Goal: Information Seeking & Learning: Find specific page/section

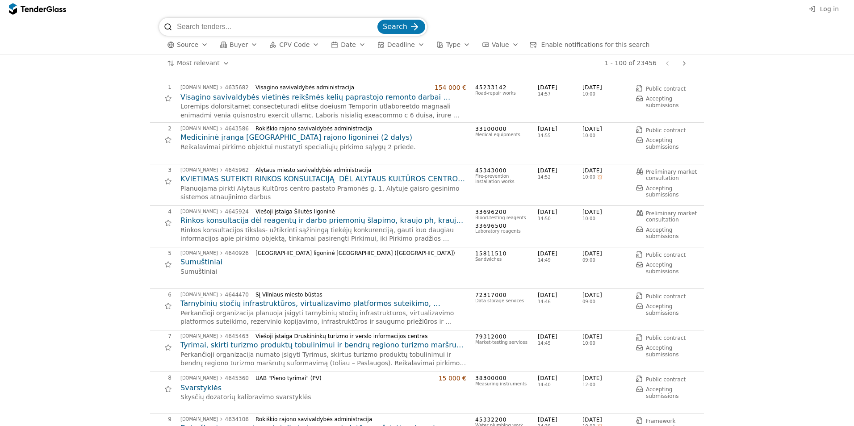
click at [837, 9] on span "Log in" at bounding box center [829, 8] width 19 height 7
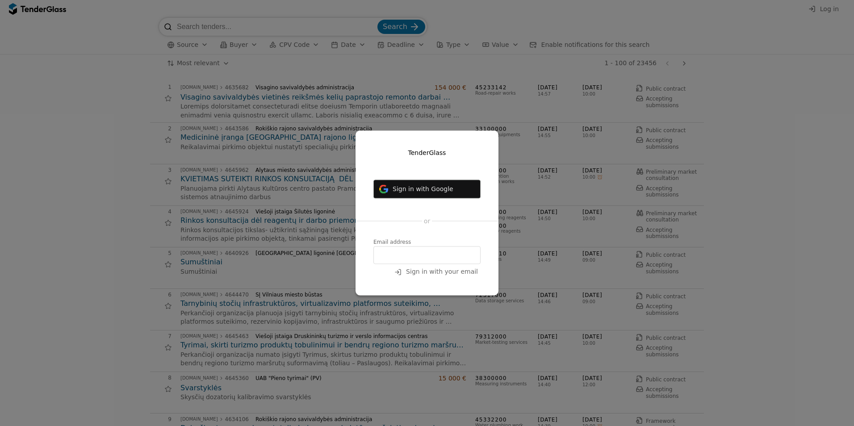
click at [419, 255] on input "email" at bounding box center [426, 256] width 107 height 18
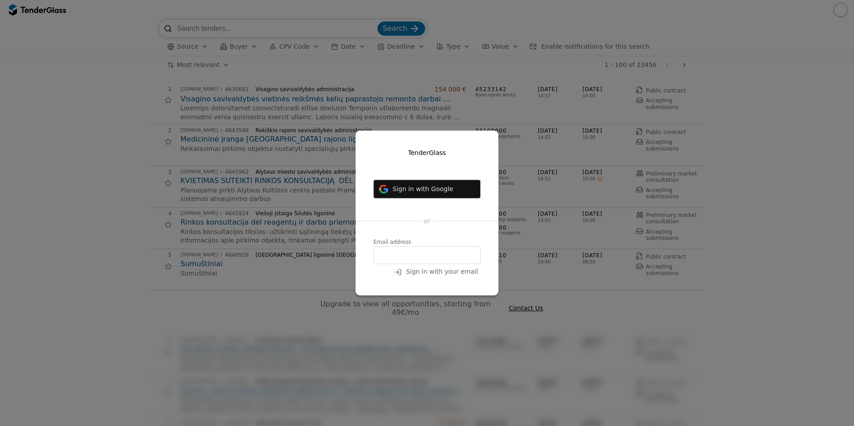
click at [408, 249] on input "email" at bounding box center [426, 256] width 107 height 18
type input "[EMAIL_ADDRESS][DOMAIN_NAME]"
click at [437, 273] on span "Sign in with your email" at bounding box center [442, 271] width 72 height 7
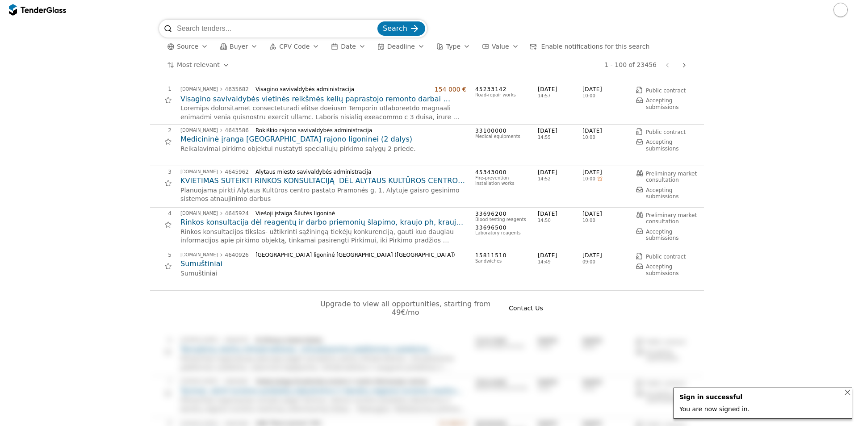
click at [261, 28] on input "search" at bounding box center [276, 29] width 199 height 18
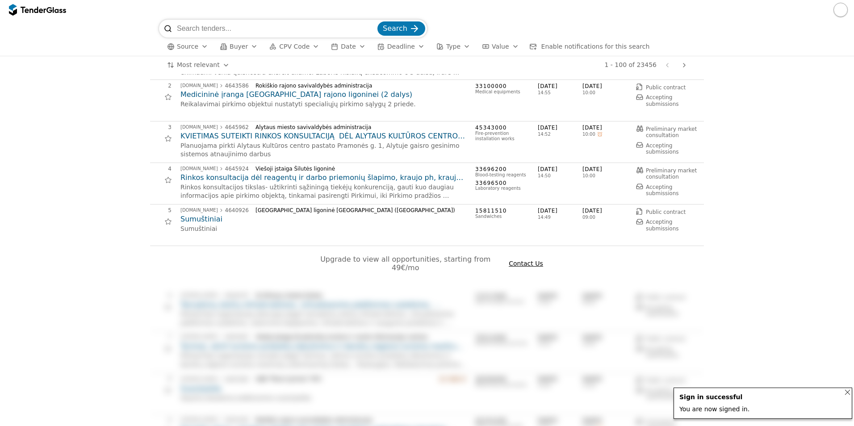
click at [848, 391] on div "Notifications (F8)" at bounding box center [847, 392] width 19 height 19
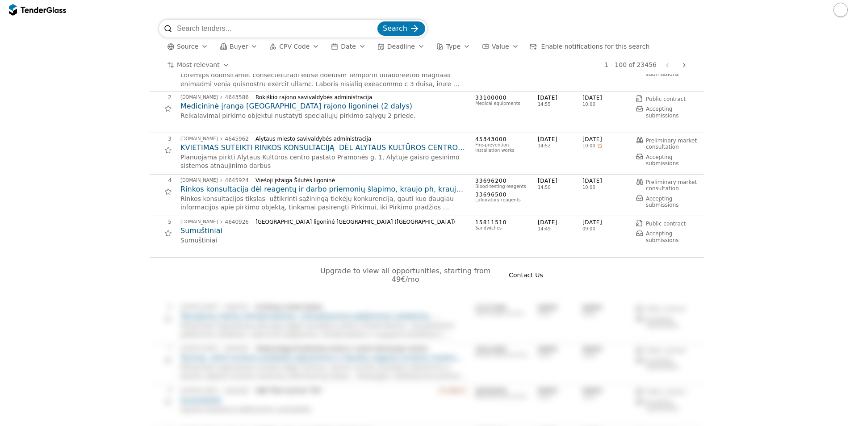
scroll to position [0, 0]
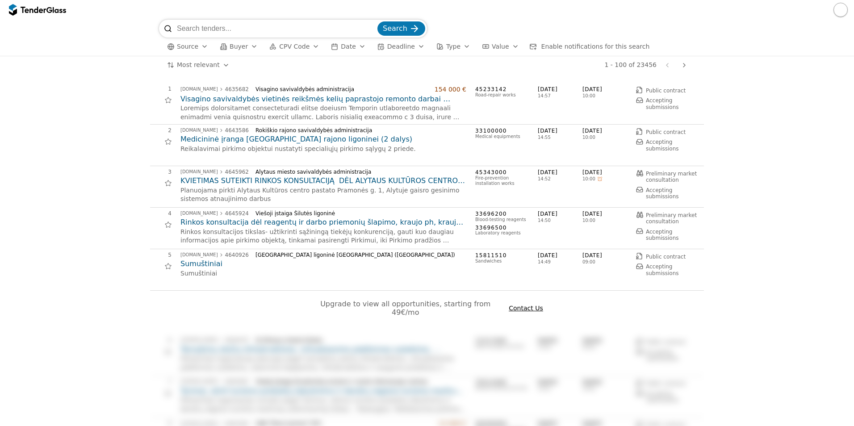
click at [238, 31] on input "search" at bounding box center [276, 29] width 199 height 18
click at [203, 46] on div "button" at bounding box center [204, 46] width 25 height 23
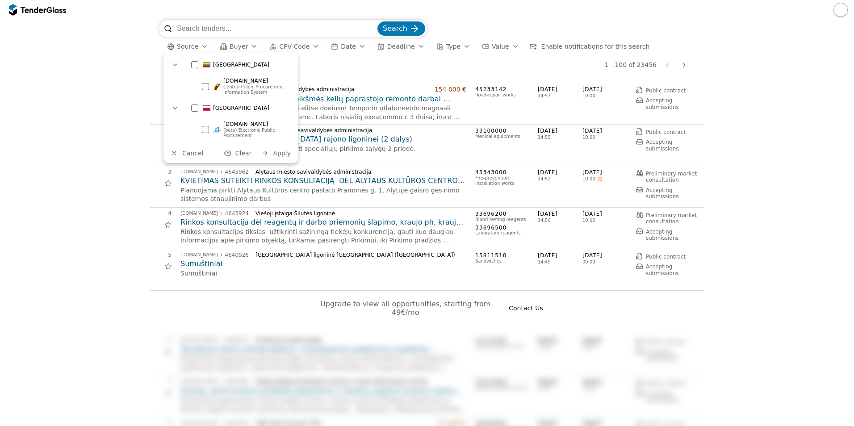
drag, startPoint x: 270, startPoint y: 125, endPoint x: 222, endPoint y: 124, distance: 47.4
click at [222, 124] on div "ezamowienia.gov.pl (beta) Electronic Public Procurement" at bounding box center [251, 129] width 75 height 21
copy span "ezamowienia.gov.pl"
